Goal: Information Seeking & Learning: Learn about a topic

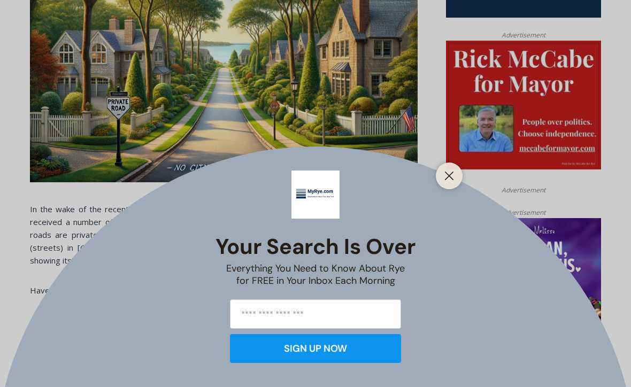
scroll to position [561, 0]
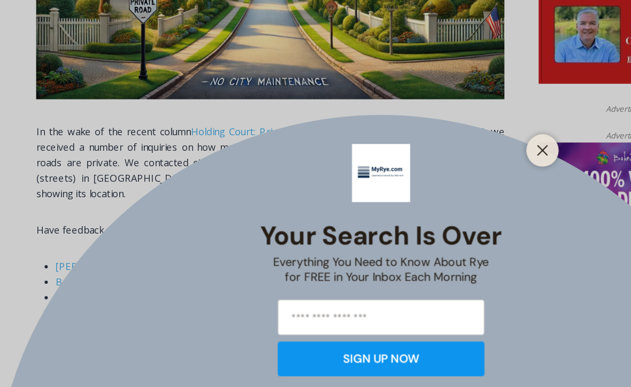
click at [442, 163] on div at bounding box center [449, 176] width 27 height 27
click at [449, 172] on line "Close" at bounding box center [449, 175] width 7 height 7
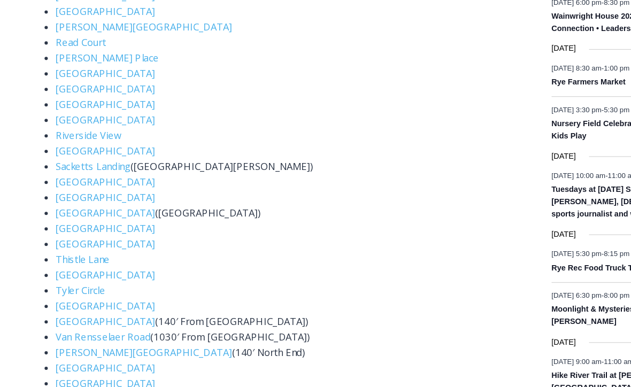
scroll to position [1452, 0]
click at [60, 299] on link "Upper Dogwood Lane" at bounding box center [87, 304] width 82 height 11
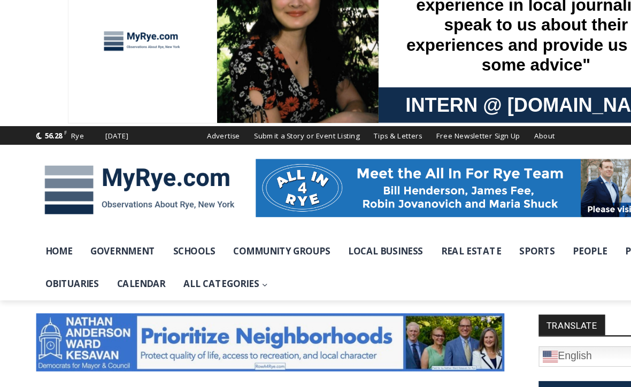
scroll to position [37, 0]
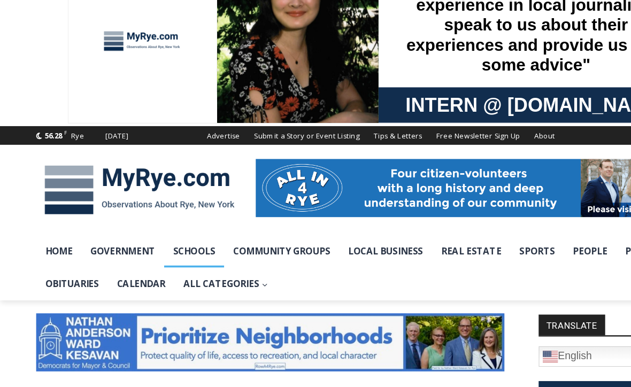
click at [160, 203] on link "Schools" at bounding box center [161, 208] width 50 height 27
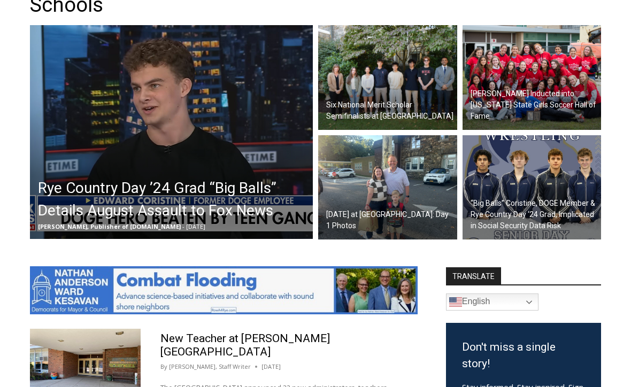
scroll to position [328, 0]
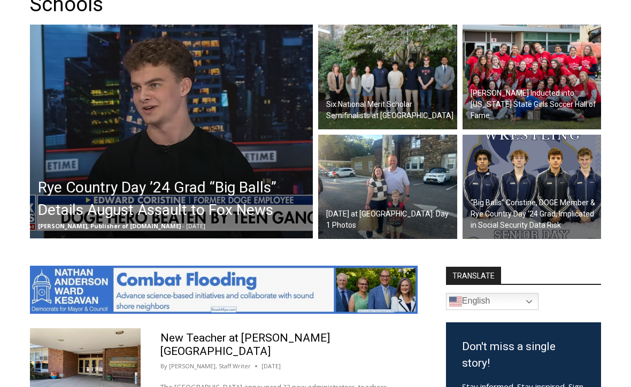
click at [235, 198] on h2 "Rye Country Day ’24 Grad “Big Balls” Details August Assault to Fox News" at bounding box center [174, 199] width 272 height 45
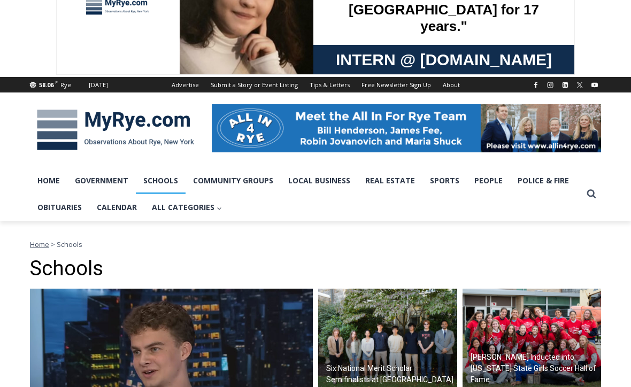
scroll to position [0, 0]
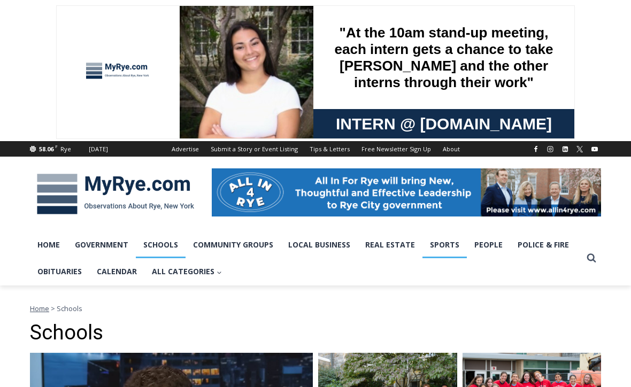
click at [437, 236] on link "Sports" at bounding box center [445, 245] width 44 height 27
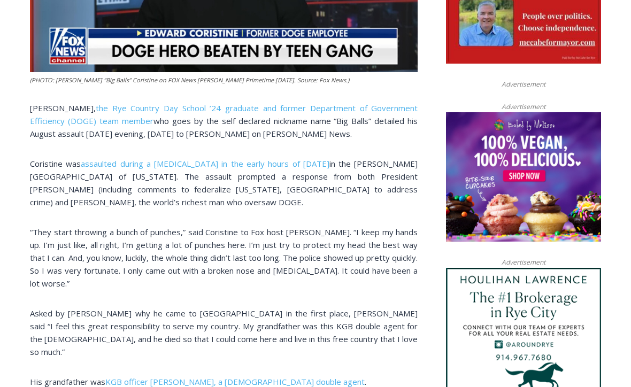
scroll to position [614, 0]
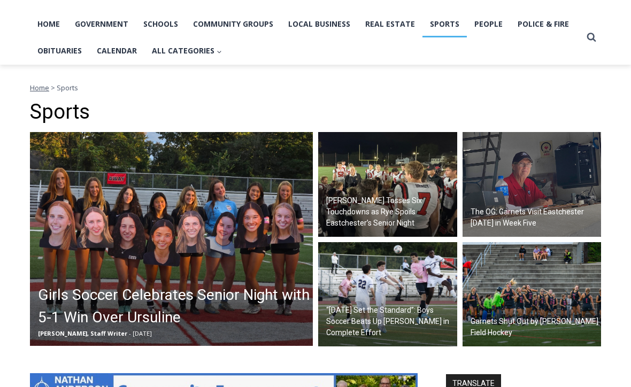
scroll to position [213, 0]
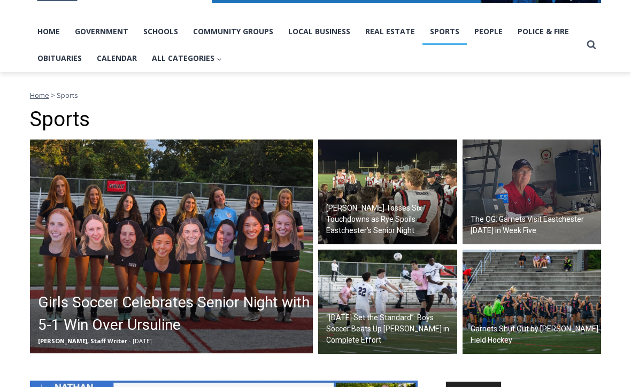
click at [58, 307] on h2 "Girls Soccer Celebrates Senior Night with 5-1 Win Over Ursuline" at bounding box center [174, 314] width 272 height 45
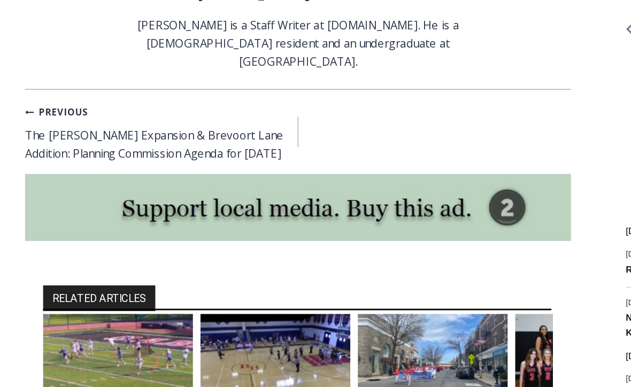
scroll to position [1143, 0]
